Goal: Task Accomplishment & Management: Complete application form

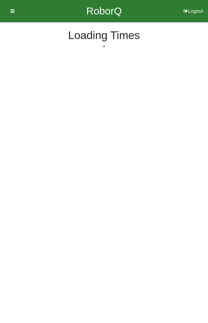
select select "9"
select select "56"
select select "2"
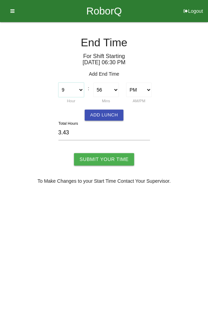
click at [77, 88] on select "1 2 3 4 5 6 7 8 9 10 11 12" at bounding box center [71, 90] width 26 height 15
click at [103, 92] on select "00 01 02 03 04 05 06 07 08 09 10 11 12 13 14 15 16 17 18 19 20 21 22 23 24 25 2…" at bounding box center [106, 90] width 26 height 15
select select "0"
type input "2.50"
click at [101, 160] on input "Submit Your Time" at bounding box center [104, 159] width 60 height 12
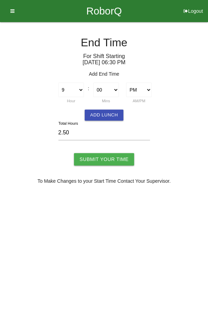
type input "Processing..."
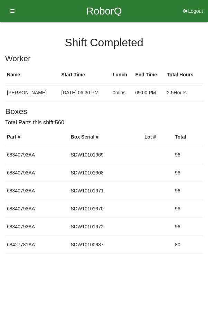
click at [10, 10] on icon at bounding box center [10, 11] width 9 height 22
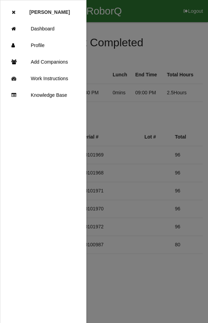
click at [52, 27] on link "Dashboard" at bounding box center [43, 28] width 86 height 17
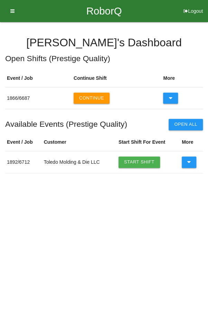
click at [92, 97] on button "Continue" at bounding box center [92, 98] width 36 height 11
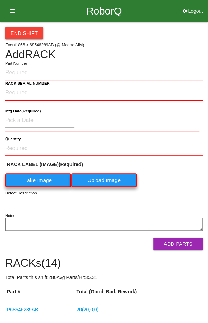
click at [140, 46] on div "End Shift Event 1866 > 68546289AB (@ Magna AIM) Add RACK Part Number RACK SERIA…" at bounding box center [104, 287] width 198 height 530
click at [25, 30] on button "End Shift" at bounding box center [24, 33] width 38 height 12
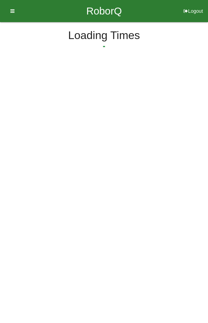
select select "9"
select select "57"
select select "2"
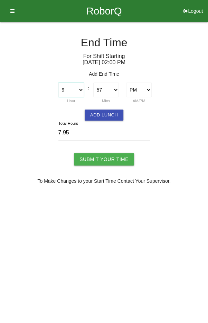
click at [75, 89] on select "1 2 3 4 5 6 7 8 9 10 11 12" at bounding box center [71, 90] width 26 height 15
select select "10"
type input "8.95"
click at [108, 92] on select "00 01 02 03 04 05 06 07 08 09 10 11 12 13 14 15 16 17 18 19 20 21 22 23 24 25 2…" at bounding box center [106, 90] width 26 height 15
select select "0"
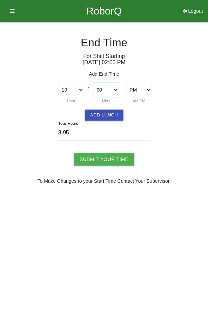
type input "8.00"
click at [109, 115] on button "Add Lunch" at bounding box center [104, 114] width 39 height 11
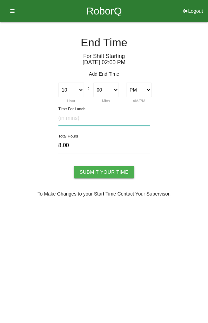
click at [98, 121] on input "text" at bounding box center [104, 118] width 92 height 15
type input "20"
type input "7.67"
click at [104, 174] on input "Submit Your Time" at bounding box center [104, 172] width 60 height 12
type input "Processing..."
